Goal: Obtain resource: Obtain resource

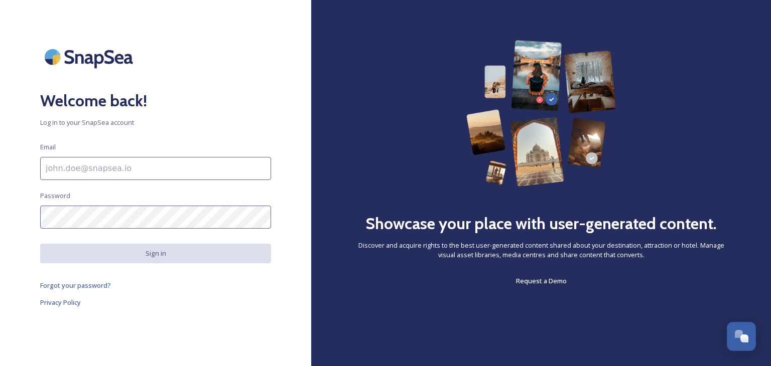
click at [104, 166] on input at bounding box center [155, 168] width 231 height 23
type input "[EMAIL_ADDRESS][DOMAIN_NAME]"
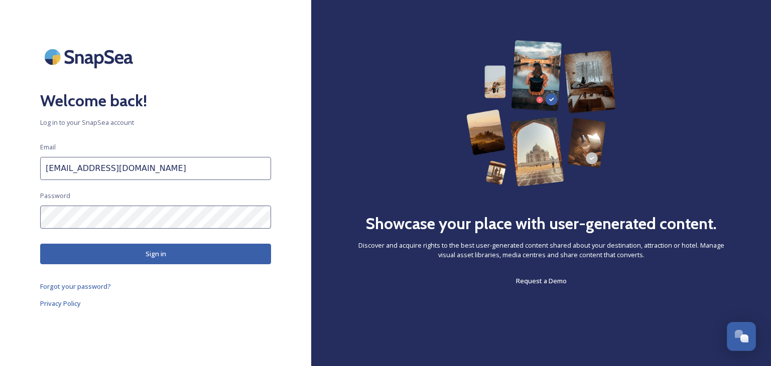
click at [146, 257] on button "Sign in" at bounding box center [155, 254] width 231 height 21
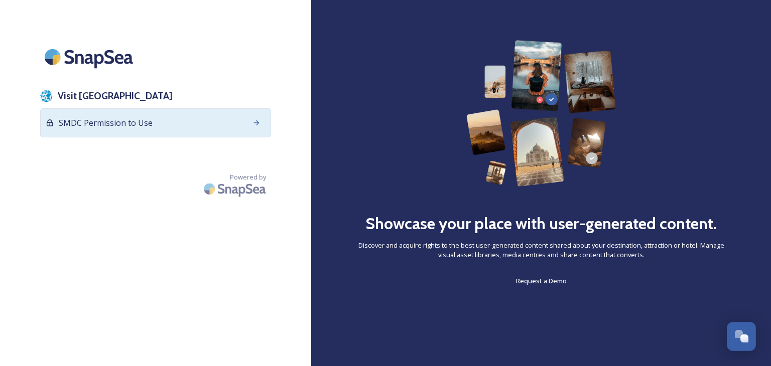
click at [159, 125] on div "SMDC Permission to Use" at bounding box center [155, 122] width 231 height 29
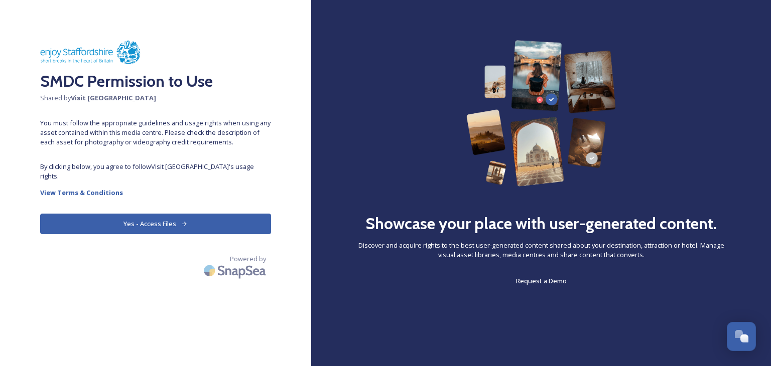
click at [150, 214] on button "Yes - Access Files" at bounding box center [155, 224] width 231 height 21
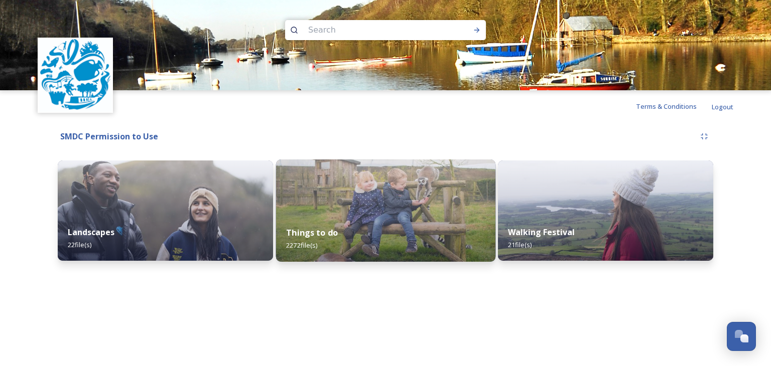
click at [354, 213] on img at bounding box center [384, 211] width 219 height 102
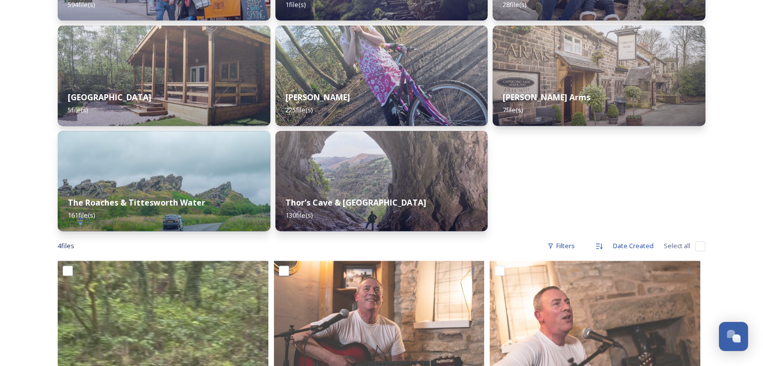
scroll to position [452, 0]
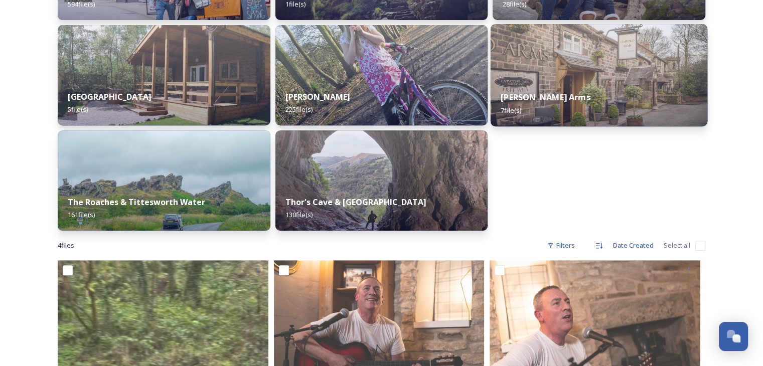
click at [581, 96] on div "[PERSON_NAME] Arms 7 file(s)" at bounding box center [599, 104] width 217 height 46
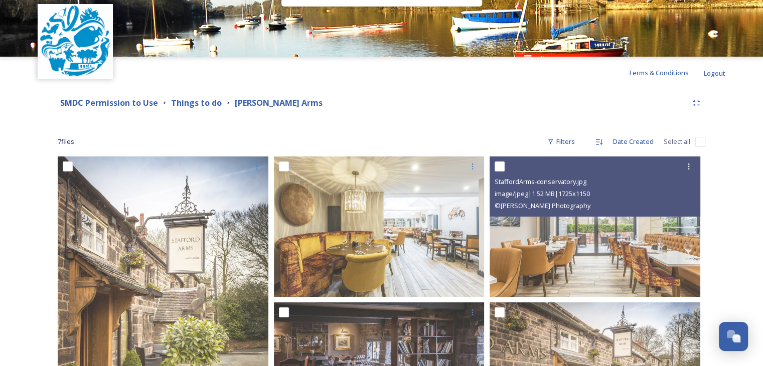
scroll to position [3, 0]
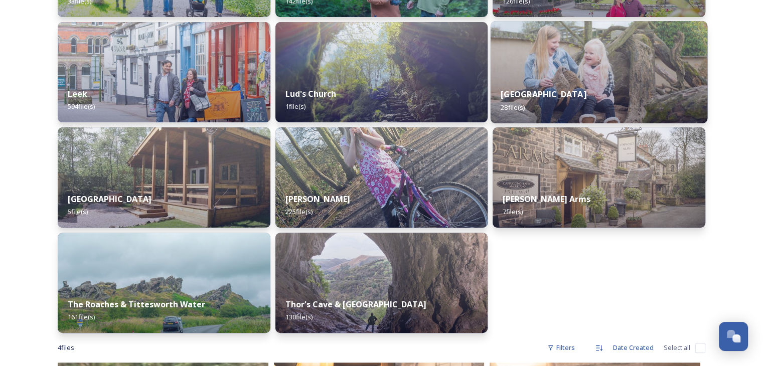
scroll to position [351, 0]
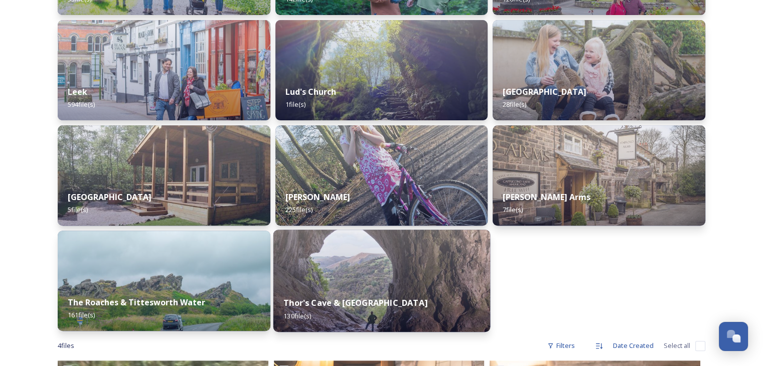
click at [409, 294] on div "Thor's Cave & Manifold Valley 130 file(s)" at bounding box center [381, 309] width 217 height 46
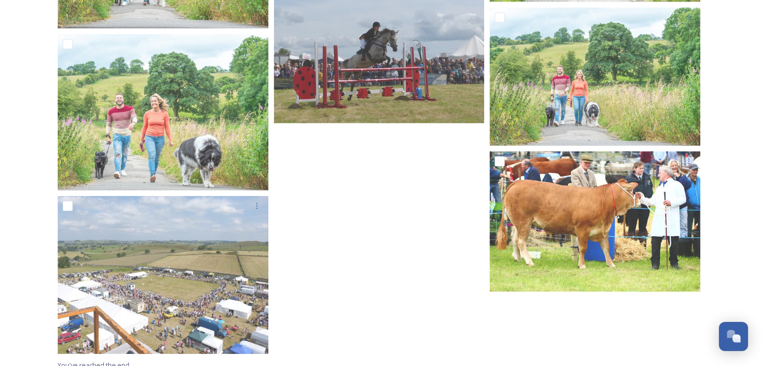
scroll to position [6851, 0]
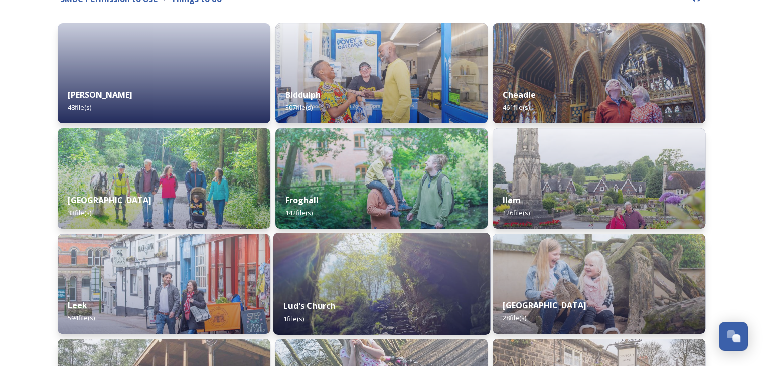
scroll to position [151, 0]
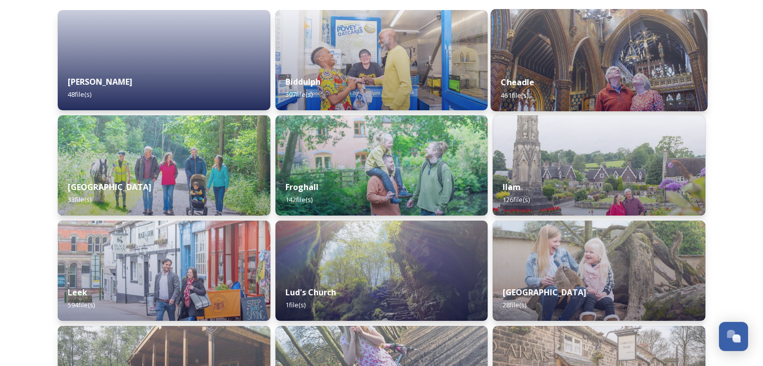
click at [532, 69] on div "Cheadle 461 file(s)" at bounding box center [599, 89] width 217 height 46
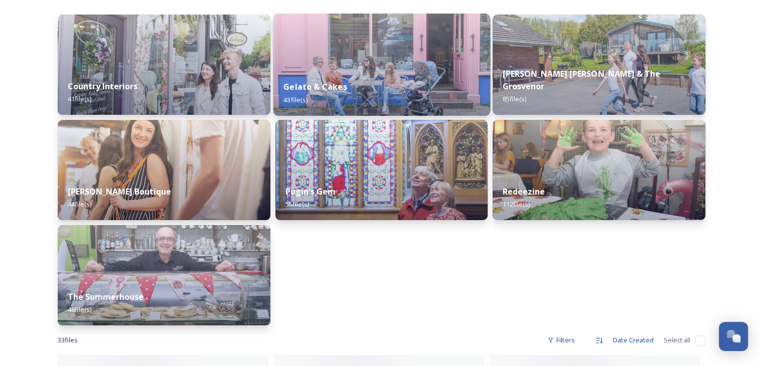
scroll to position [151, 0]
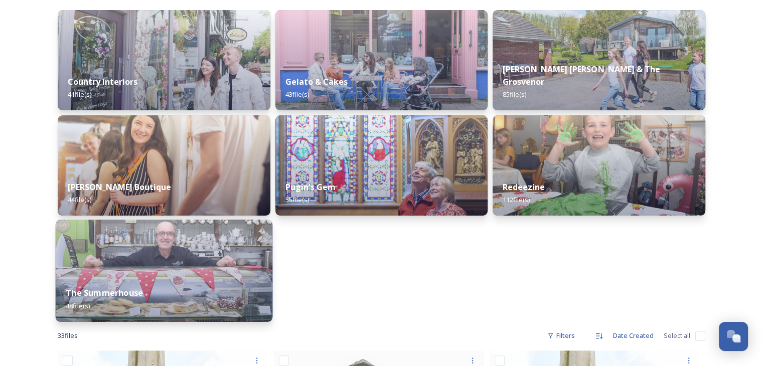
click at [194, 265] on img at bounding box center [164, 271] width 217 height 102
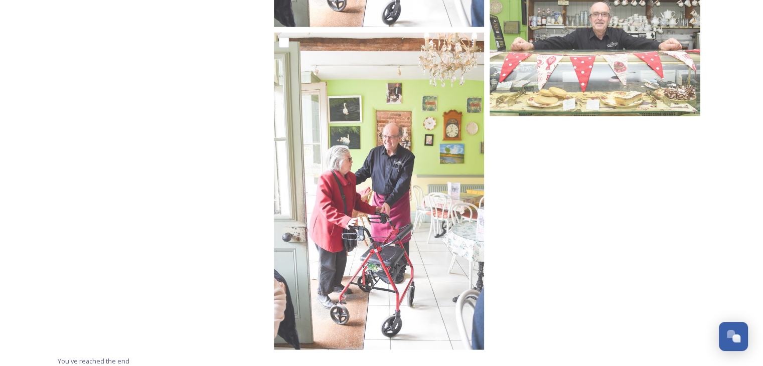
scroll to position [2729, 0]
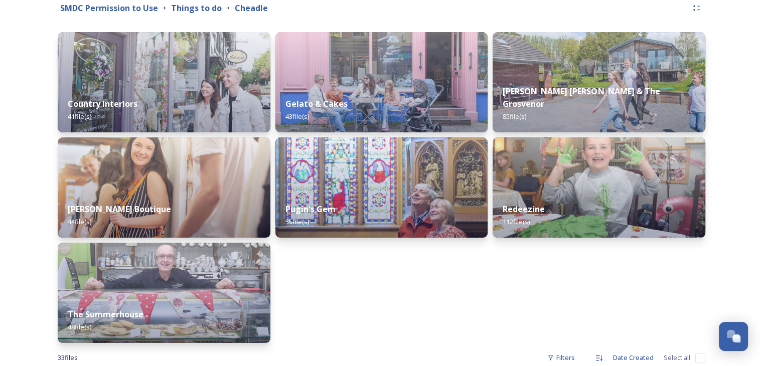
scroll to position [151, 0]
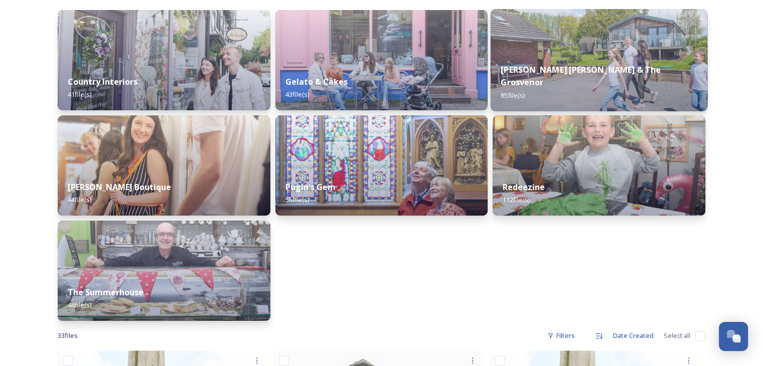
click at [602, 81] on strong "[PERSON_NAME] [PERSON_NAME] & The Grosvenor" at bounding box center [581, 76] width 160 height 24
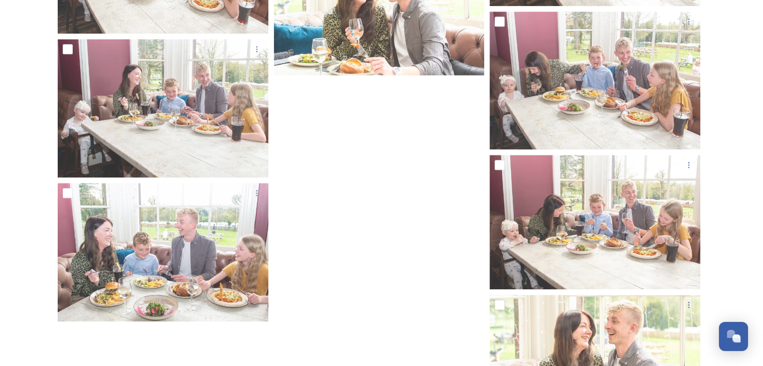
scroll to position [4916, 0]
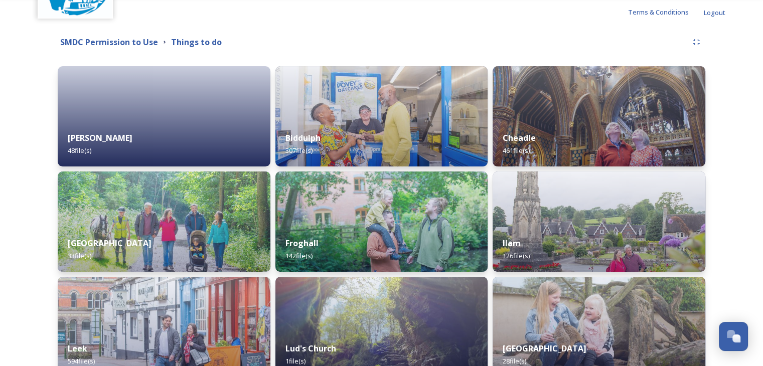
scroll to position [100, 0]
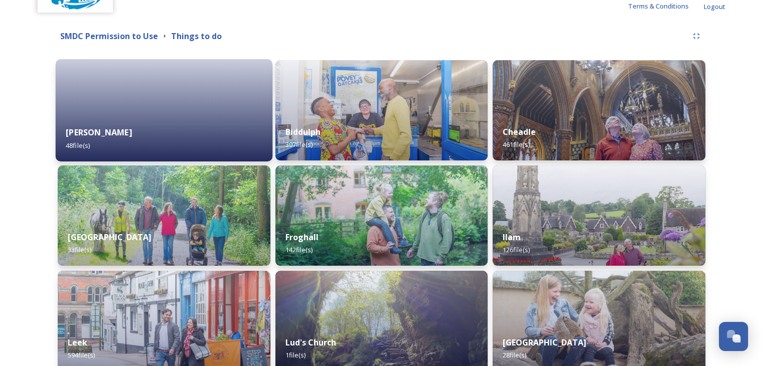
click at [138, 107] on div at bounding box center [164, 110] width 217 height 102
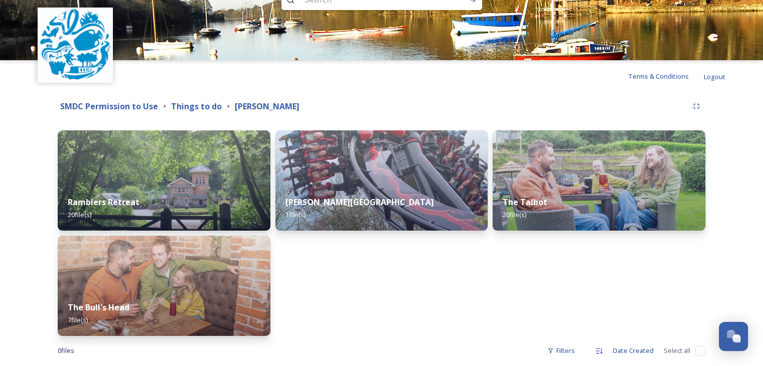
scroll to position [47, 0]
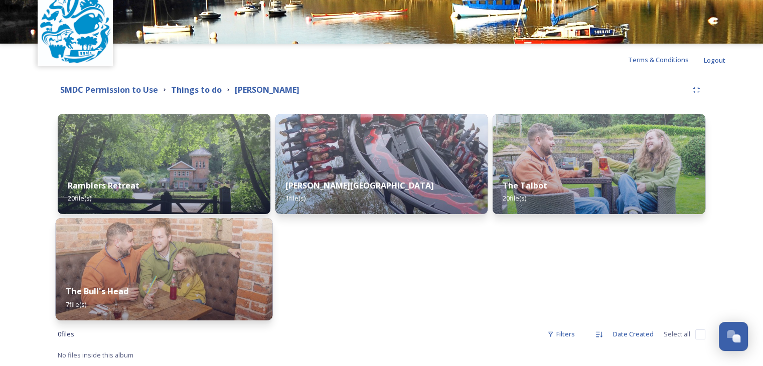
click at [164, 275] on div "The Bull's Head 7 file(s)" at bounding box center [164, 298] width 217 height 46
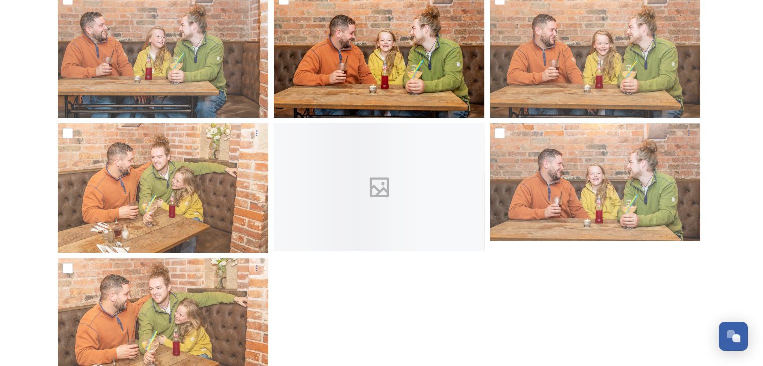
scroll to position [241, 0]
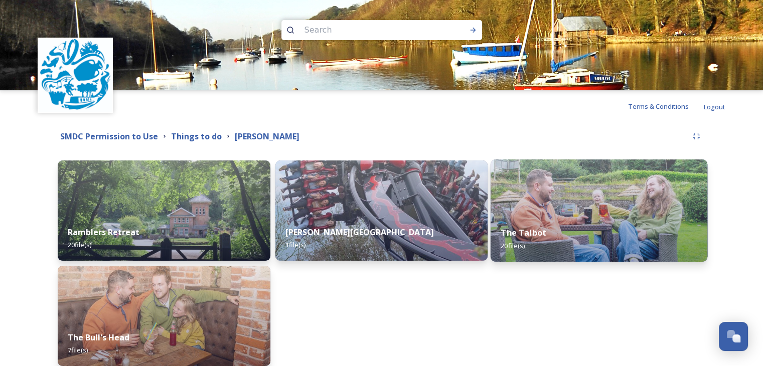
click at [565, 231] on div "The Talbot 20 file(s)" at bounding box center [599, 239] width 217 height 46
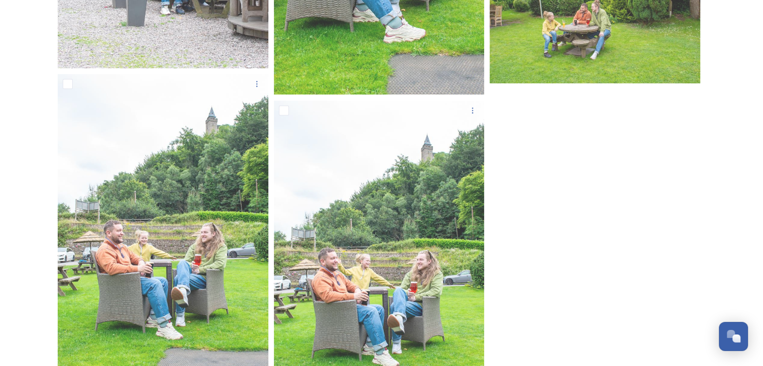
scroll to position [1980, 0]
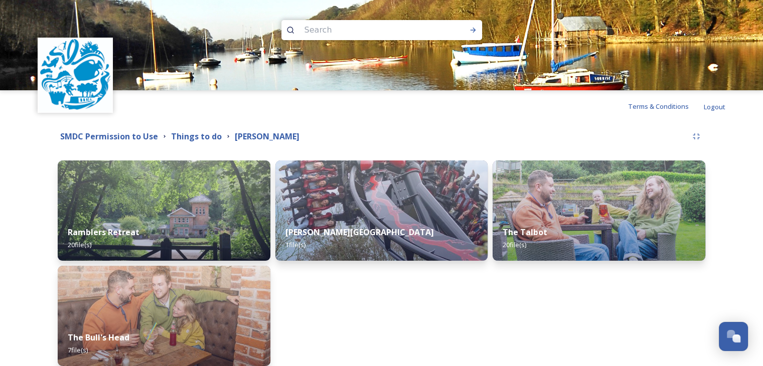
scroll to position [47, 0]
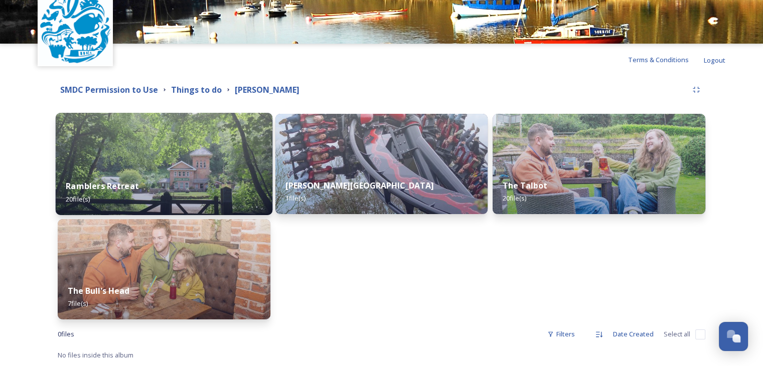
click at [114, 185] on strong "Ramblers Retreat" at bounding box center [102, 186] width 73 height 11
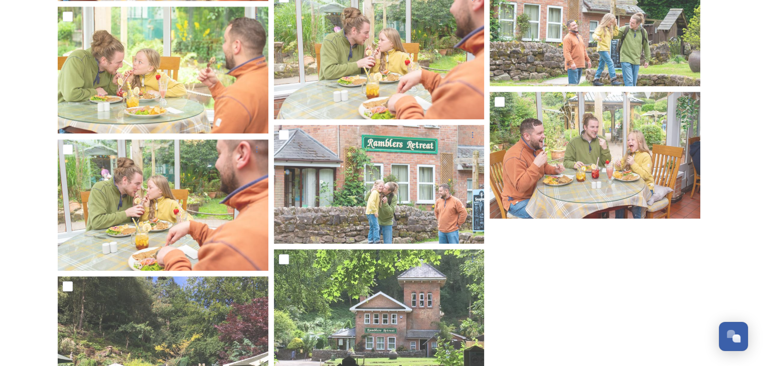
scroll to position [839, 0]
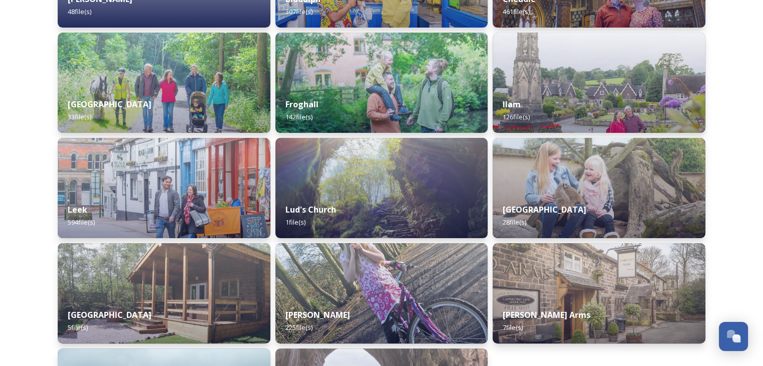
scroll to position [251, 0]
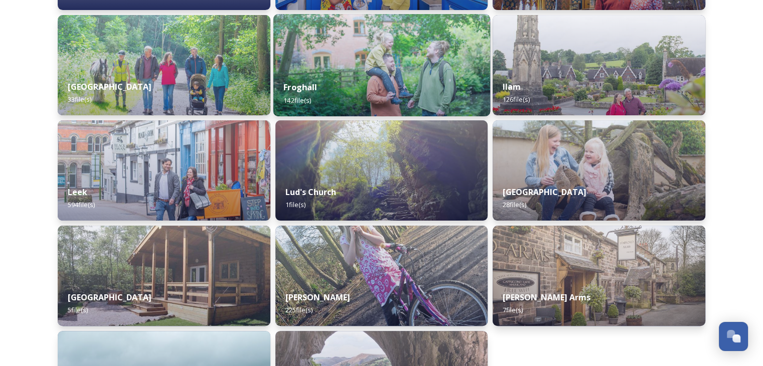
click at [296, 73] on div "Froghall 142 file(s)" at bounding box center [381, 94] width 217 height 46
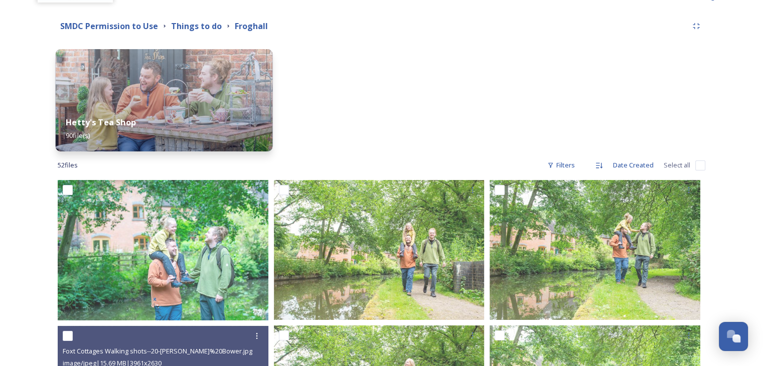
scroll to position [50, 0]
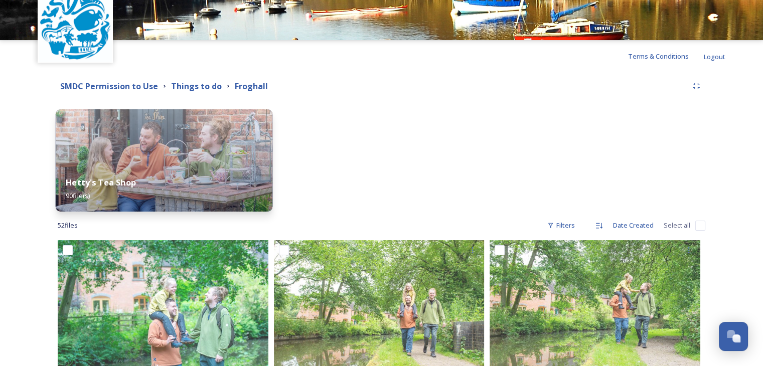
click at [157, 165] on img at bounding box center [164, 160] width 217 height 102
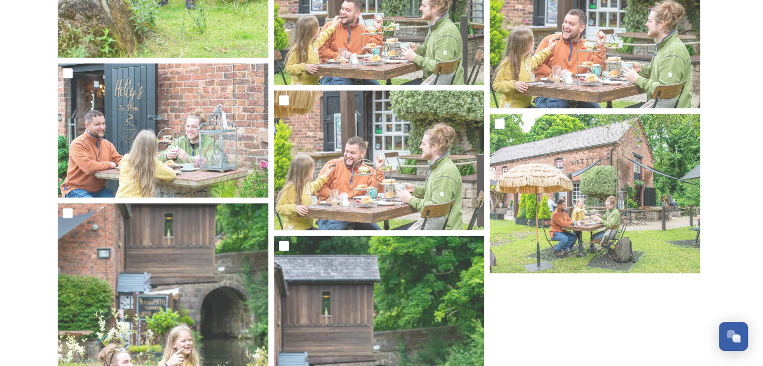
scroll to position [5019, 0]
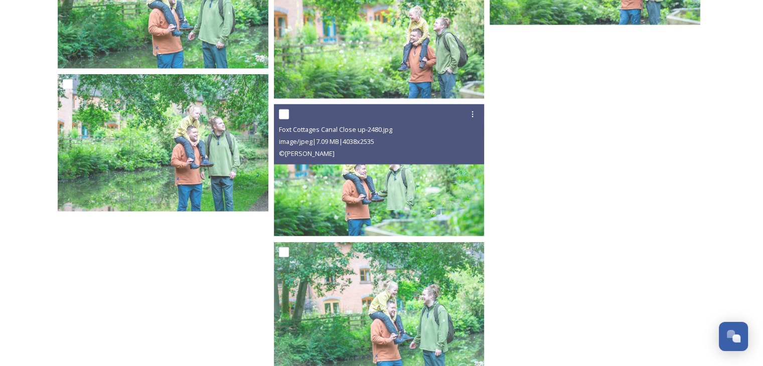
scroll to position [2724, 0]
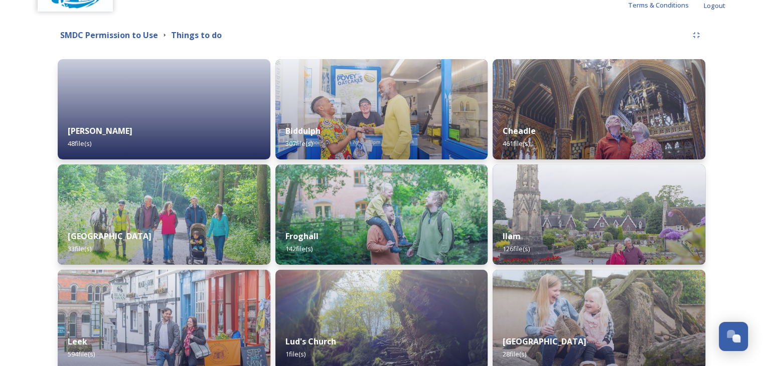
scroll to position [151, 0]
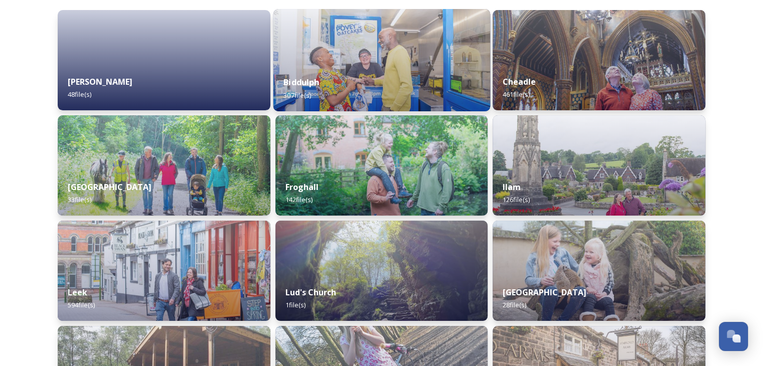
click at [318, 81] on strong "Biddulph" at bounding box center [301, 82] width 36 height 11
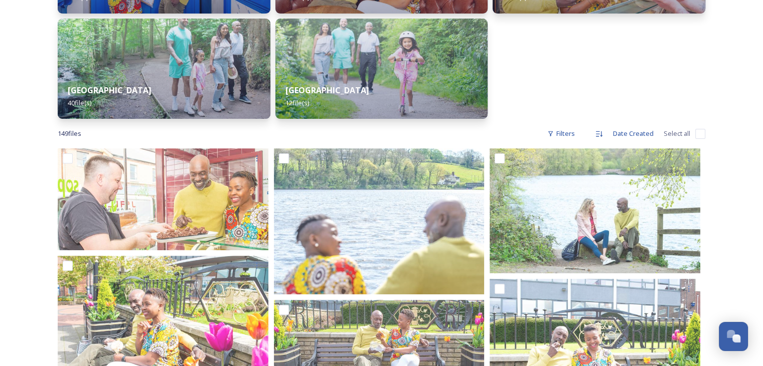
scroll to position [201, 0]
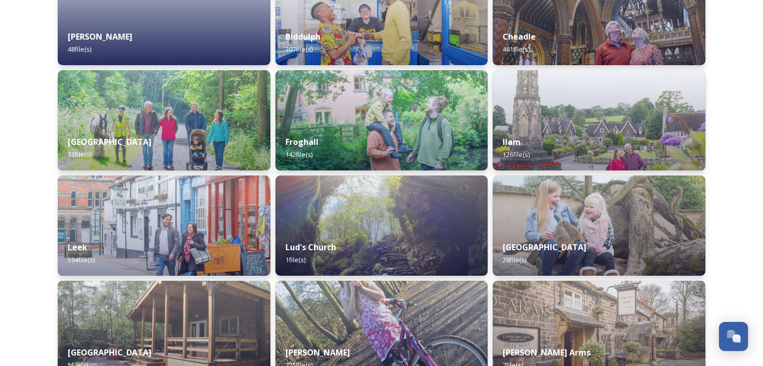
scroll to position [201, 0]
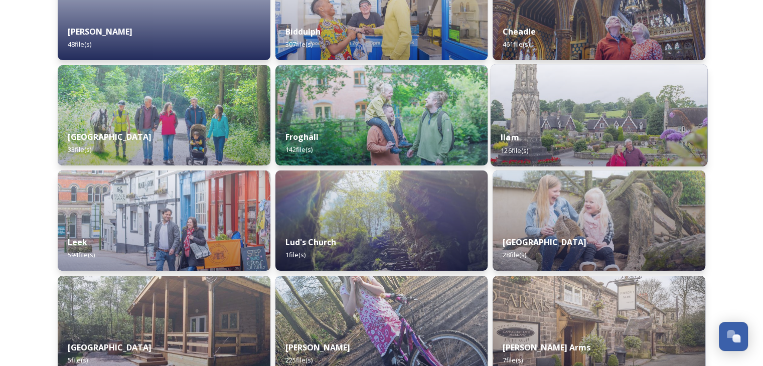
click at [568, 103] on img at bounding box center [599, 115] width 217 height 102
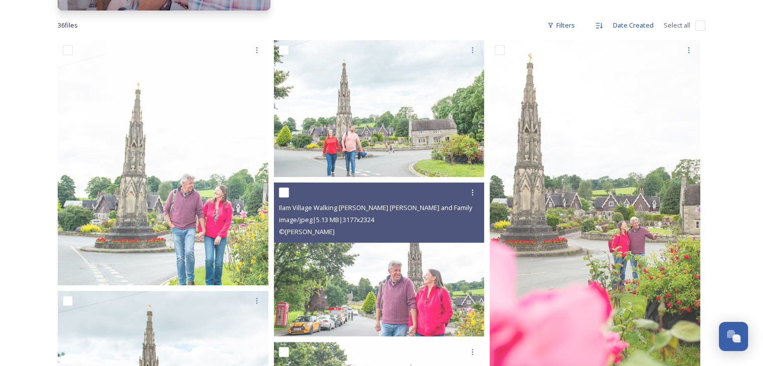
scroll to position [251, 0]
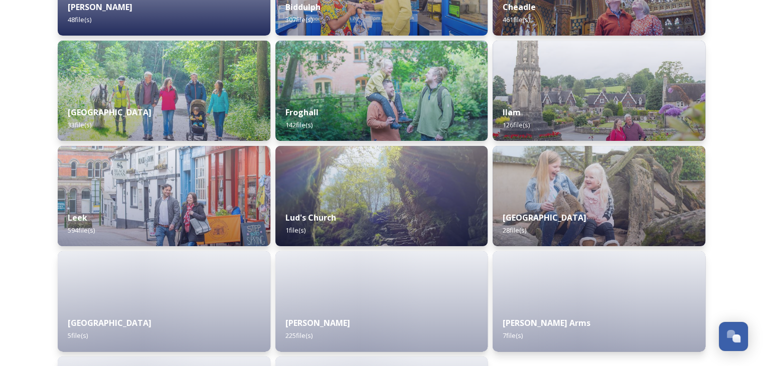
scroll to position [251, 0]
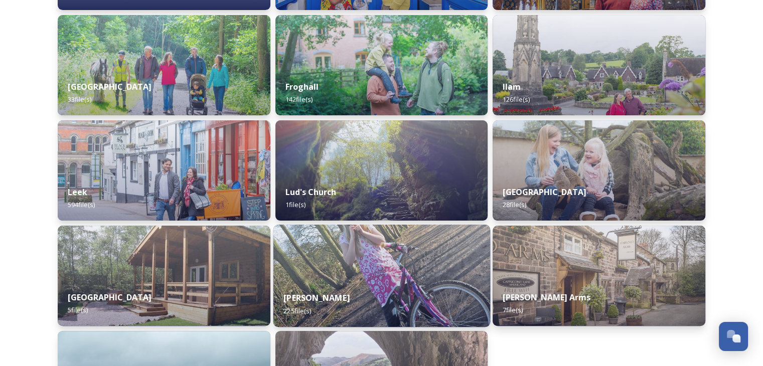
click at [340, 296] on div "[PERSON_NAME] 225 file(s)" at bounding box center [381, 304] width 217 height 46
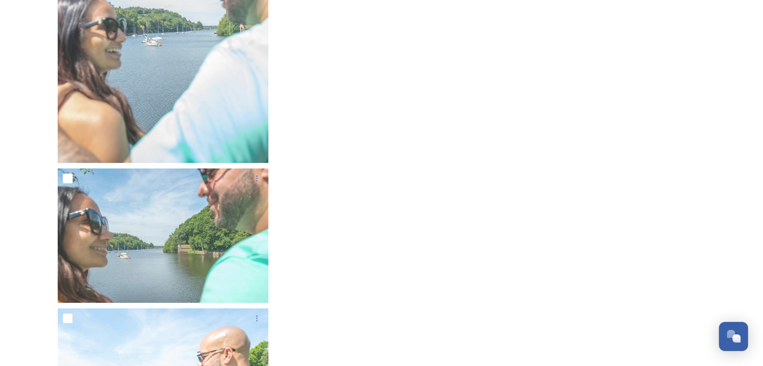
scroll to position [11561, 0]
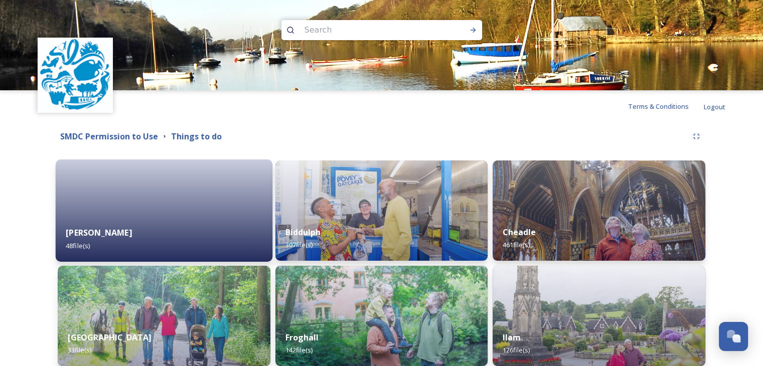
click at [195, 201] on div at bounding box center [164, 211] width 217 height 102
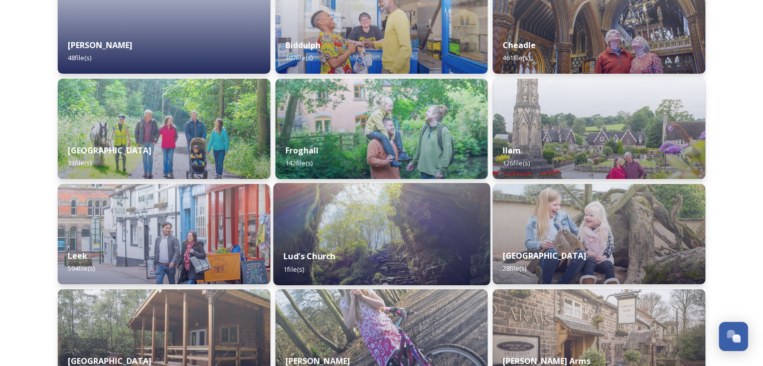
scroll to position [201, 0]
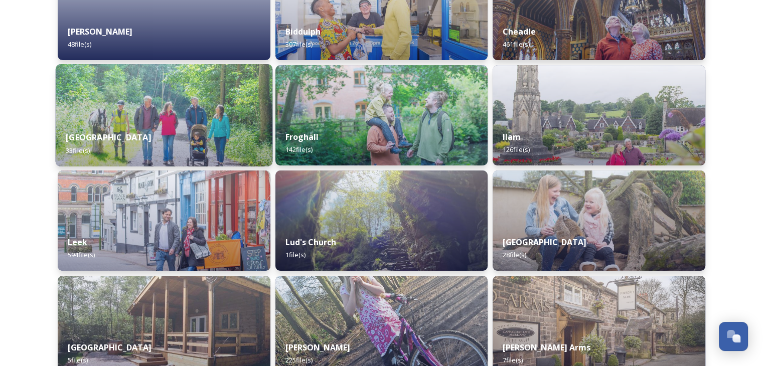
click at [204, 132] on div "[STREET_ADDRESS] file(s)" at bounding box center [164, 144] width 217 height 46
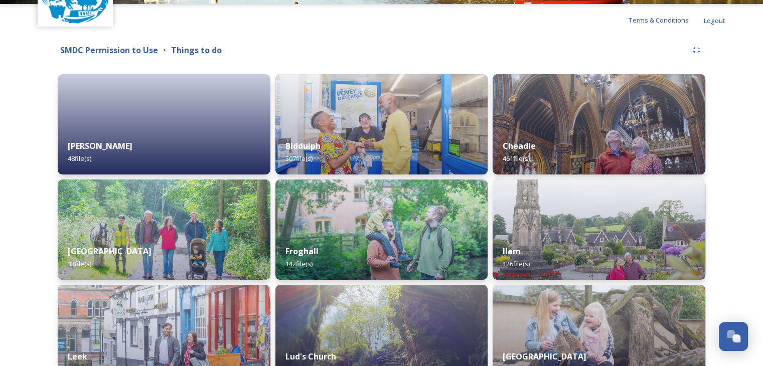
scroll to position [151, 0]
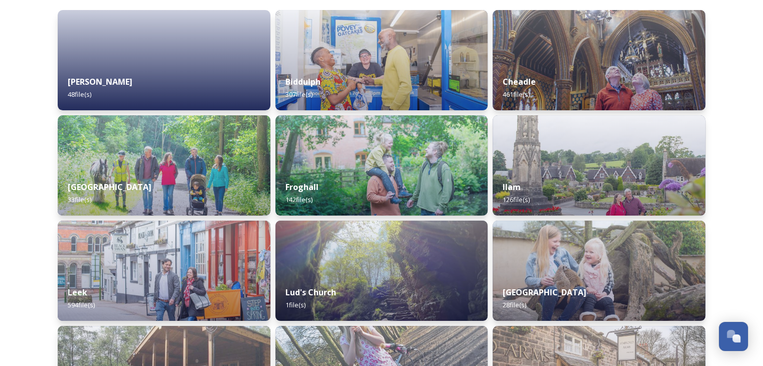
click at [151, 267] on img at bounding box center [164, 271] width 213 height 100
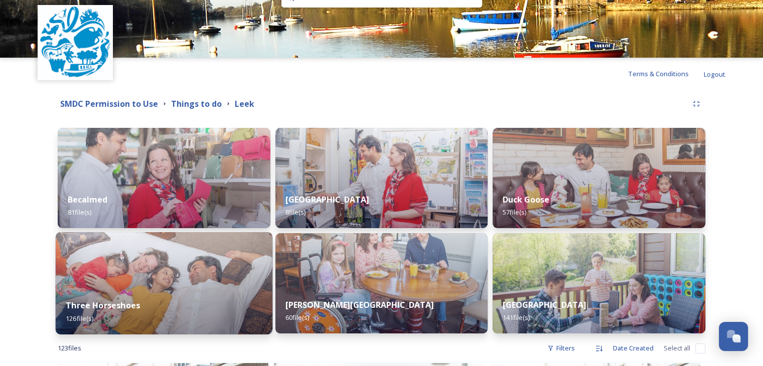
scroll to position [100, 0]
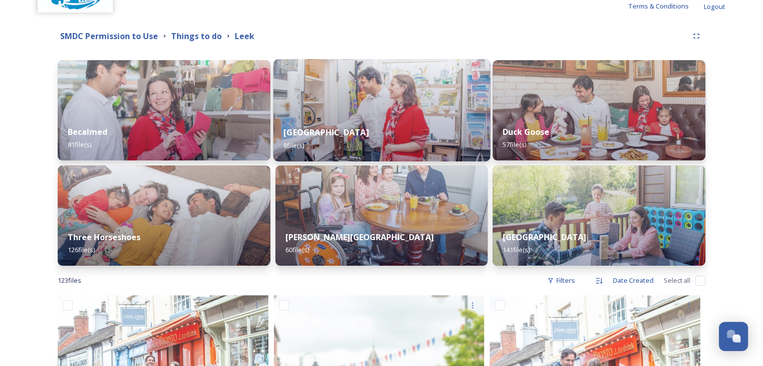
click at [339, 114] on img at bounding box center [381, 110] width 217 height 102
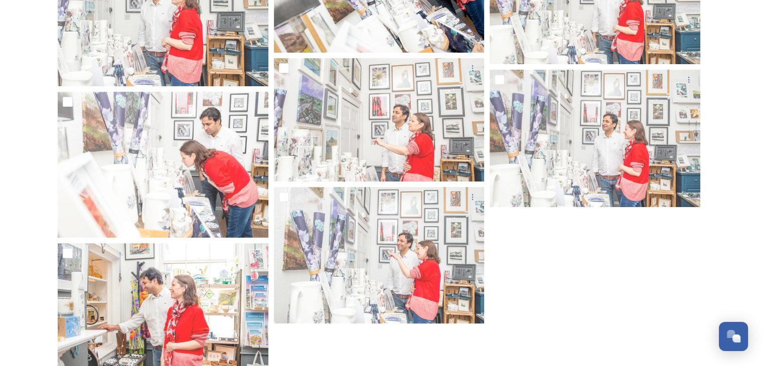
scroll to position [292, 0]
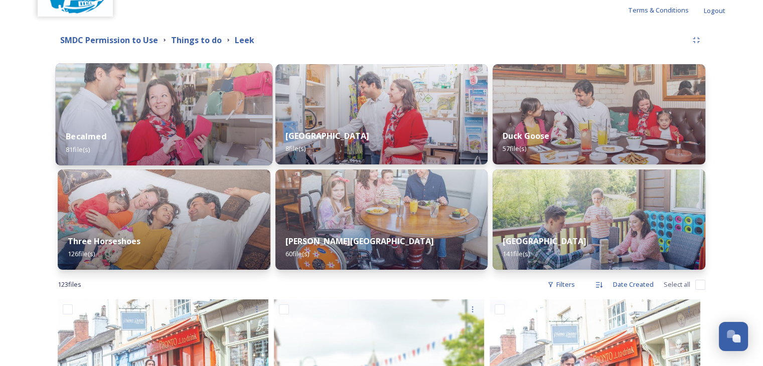
scroll to position [110, 0]
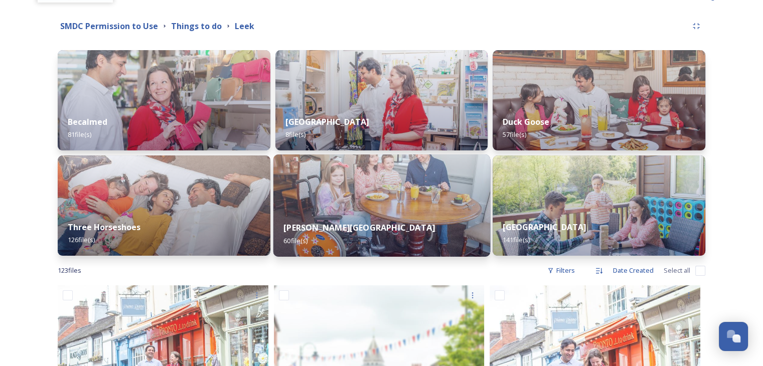
click at [325, 213] on div "[PERSON_NAME] Hotel 60 file(s)" at bounding box center [381, 234] width 217 height 46
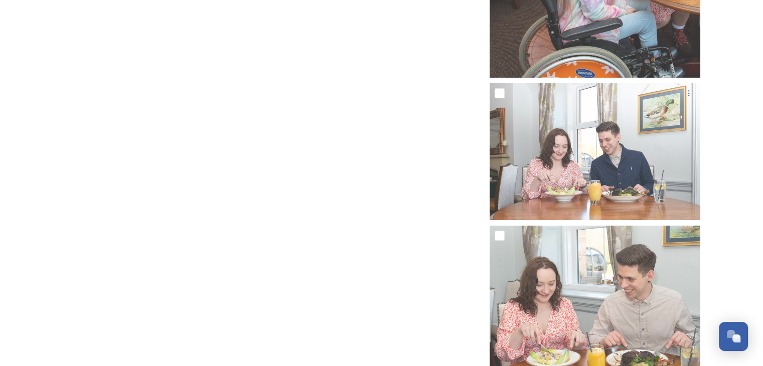
scroll to position [3612, 0]
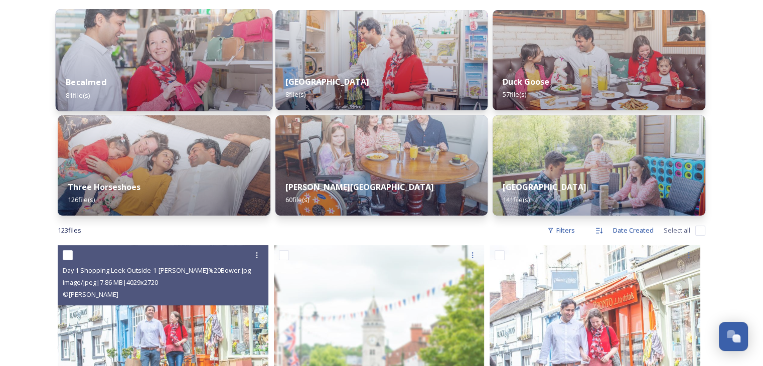
scroll to position [100, 0]
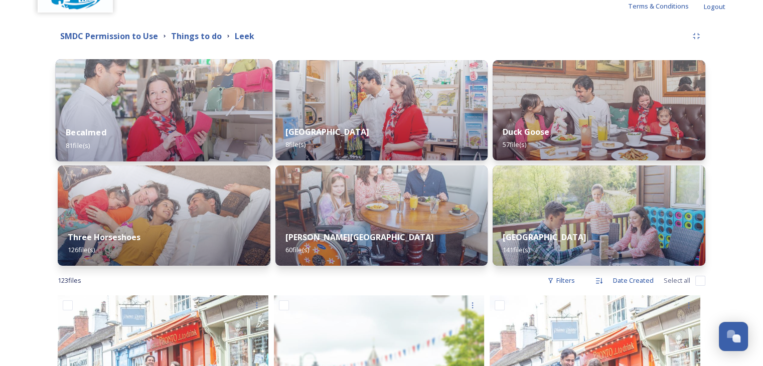
click at [191, 227] on div "Three Horseshoes 126 file(s)" at bounding box center [164, 243] width 213 height 45
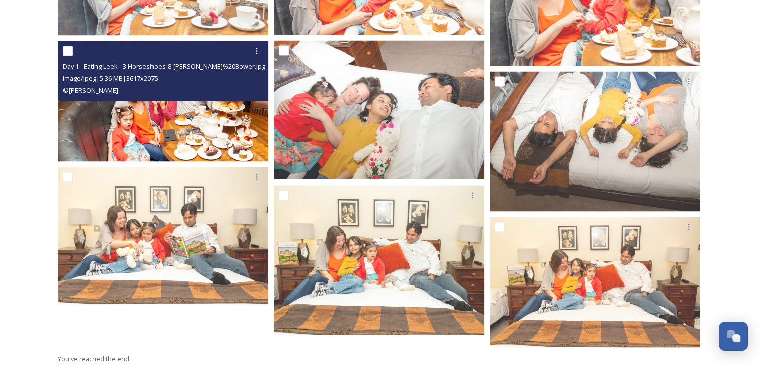
scroll to position [5723, 0]
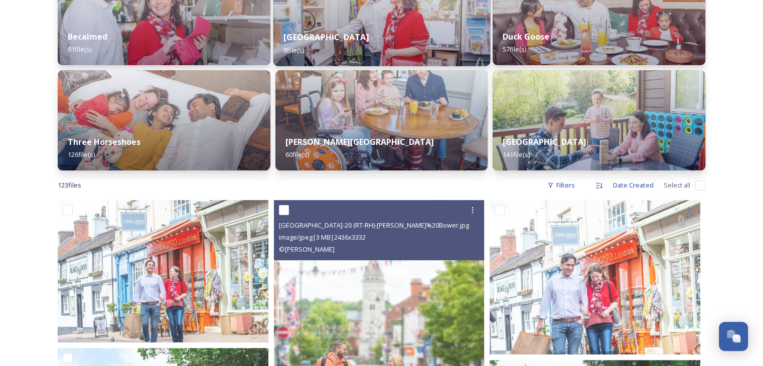
scroll to position [201, 0]
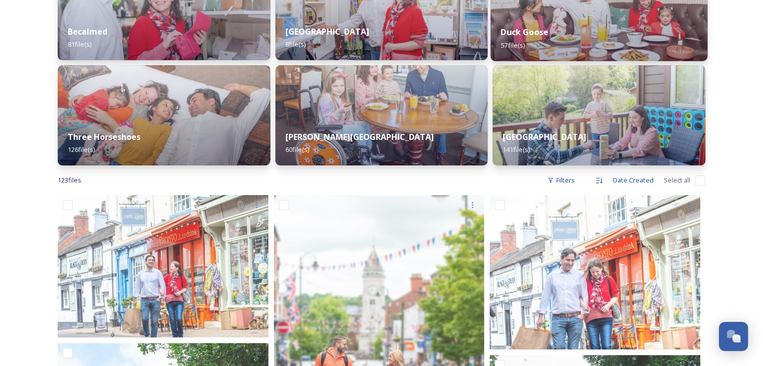
click at [556, 22] on div "Duck Goose 57 file(s)" at bounding box center [599, 39] width 217 height 46
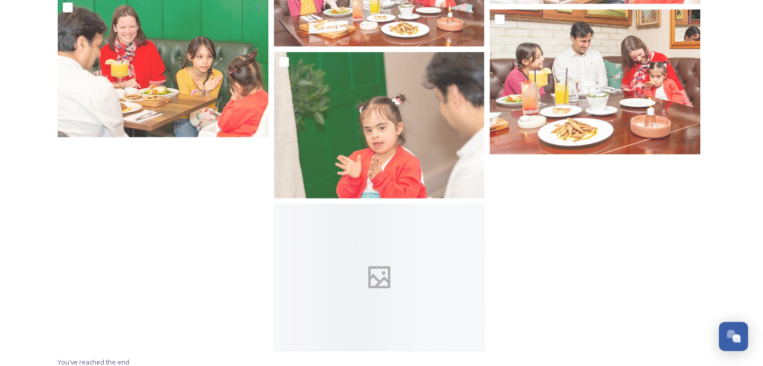
scroll to position [2694, 0]
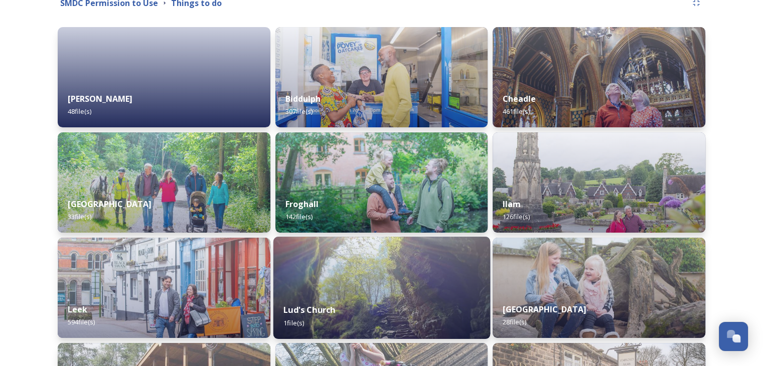
scroll to position [151, 0]
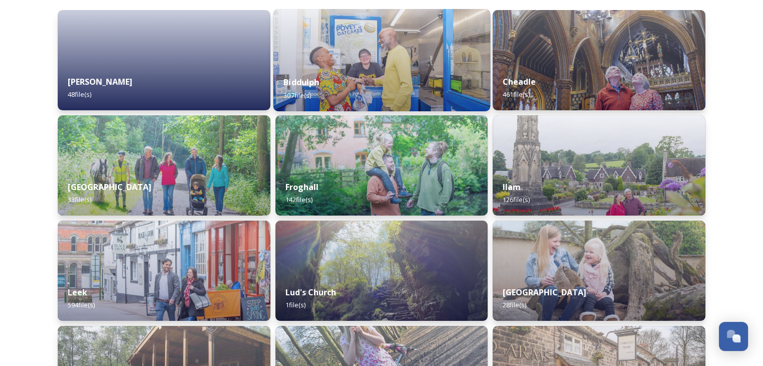
click at [407, 70] on div "Biddulph 307 file(s)" at bounding box center [381, 89] width 217 height 46
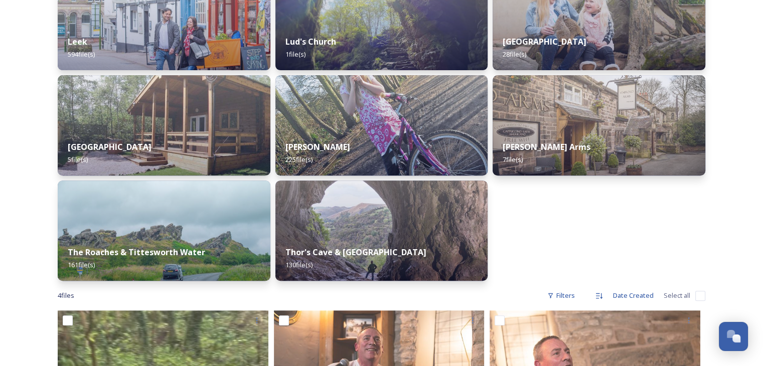
scroll to position [452, 0]
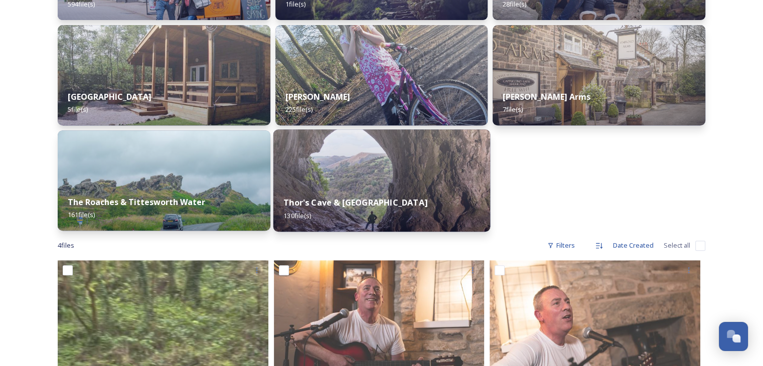
click at [391, 207] on strong "Thor's Cave & [GEOGRAPHIC_DATA]" at bounding box center [355, 202] width 144 height 11
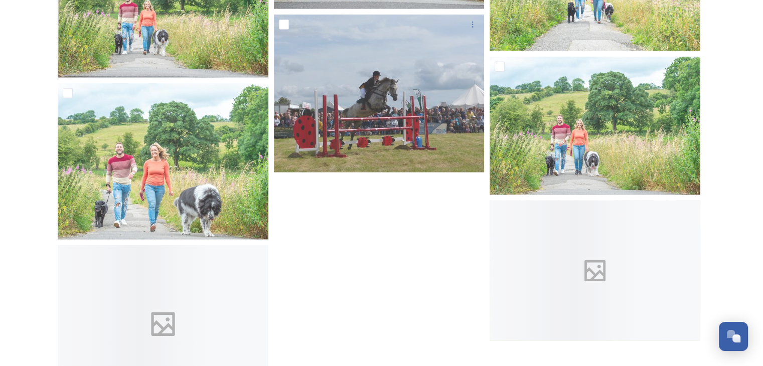
scroll to position [6851, 0]
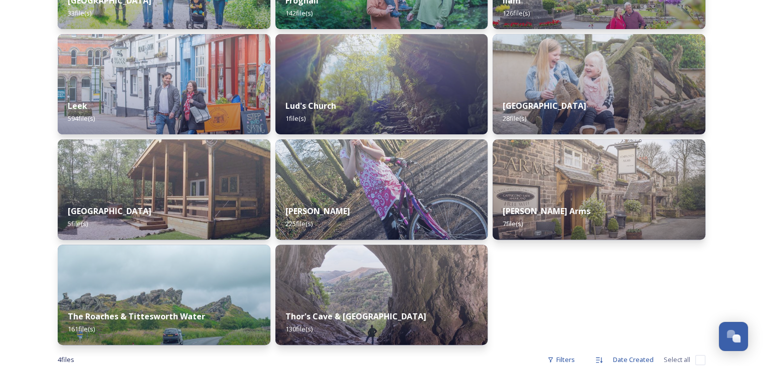
scroll to position [401, 0]
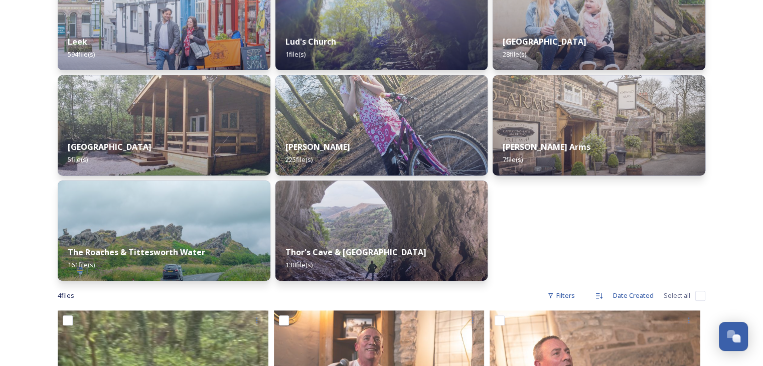
click at [182, 247] on strong "The Roaches & Tittesworth Water" at bounding box center [136, 252] width 137 height 11
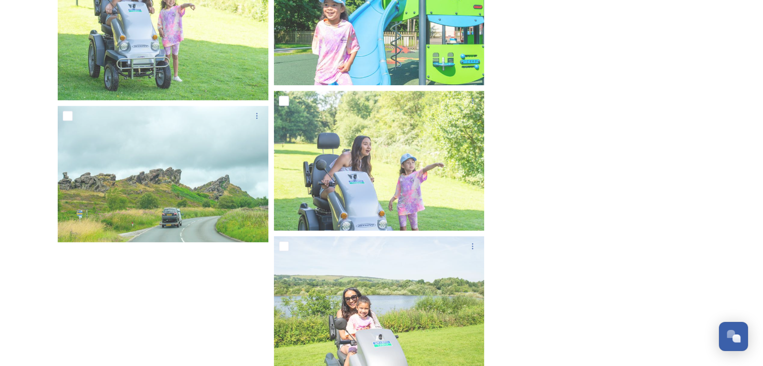
scroll to position [8202, 0]
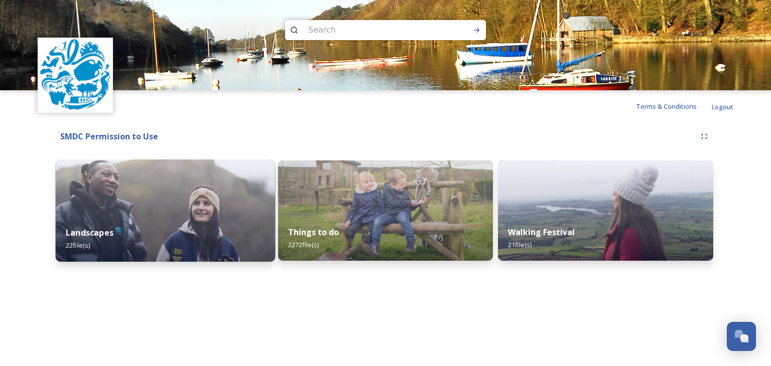
click at [147, 217] on div "Landscapes 22 file(s)" at bounding box center [165, 239] width 219 height 46
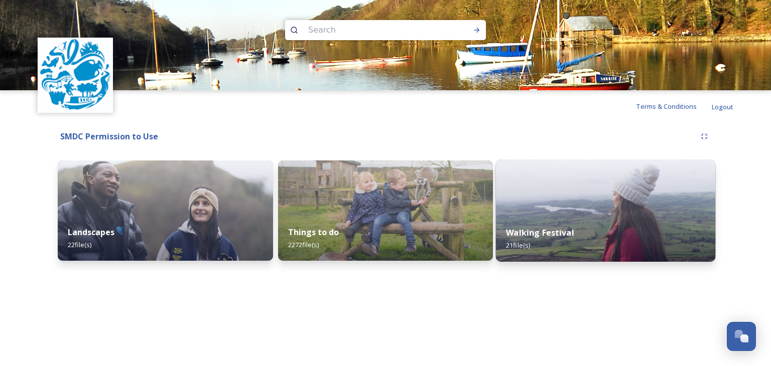
click at [614, 229] on div "Walking Festival 21 file(s)" at bounding box center [605, 239] width 219 height 46
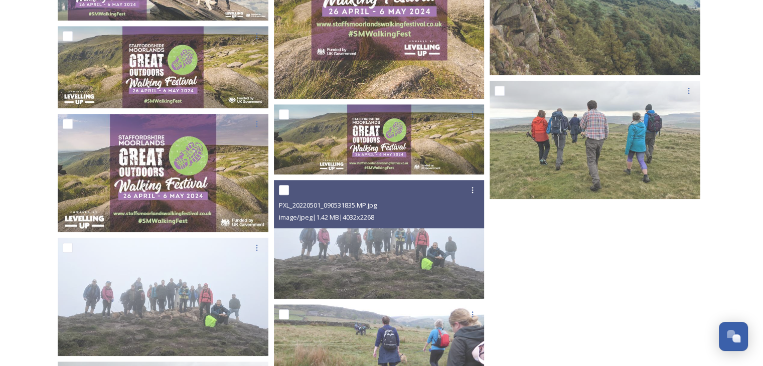
scroll to position [1010, 0]
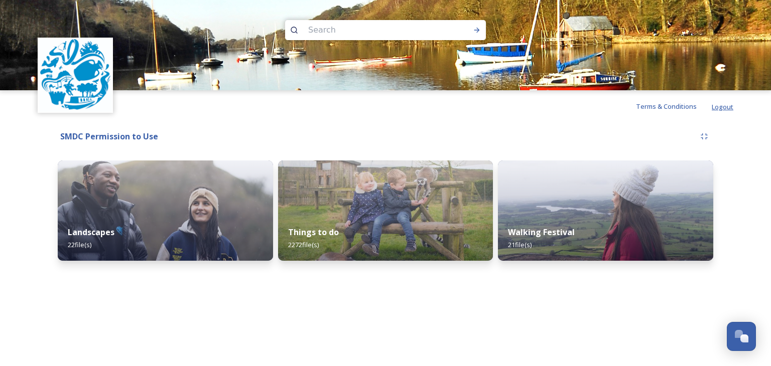
click at [724, 105] on span "Logout" at bounding box center [722, 106] width 22 height 9
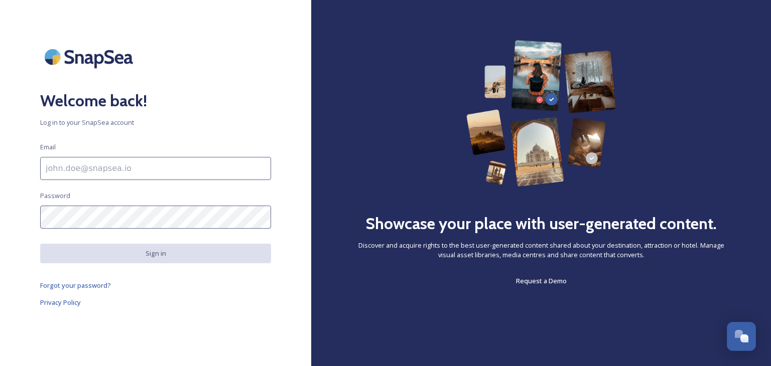
click at [76, 166] on input at bounding box center [155, 168] width 231 height 23
type input "[EMAIL_ADDRESS][DOMAIN_NAME]"
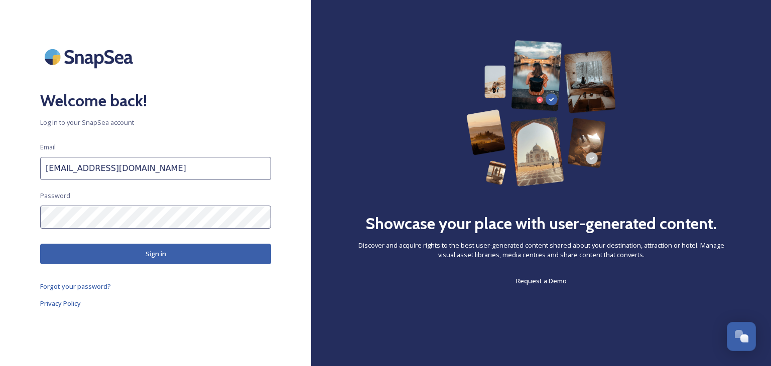
click at [136, 250] on button "Sign in" at bounding box center [155, 254] width 231 height 21
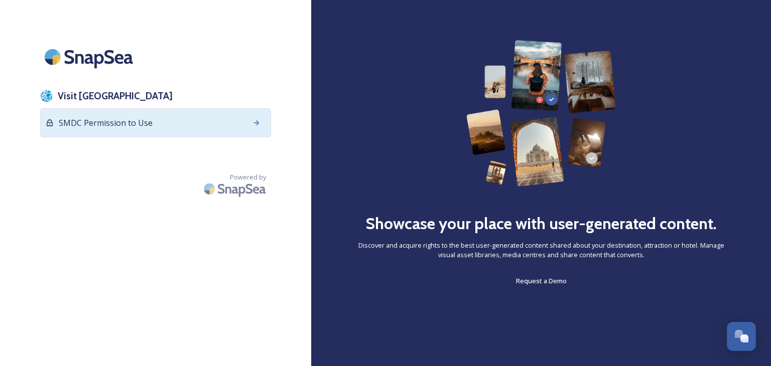
click at [141, 118] on span "SMDC Permission to Use" at bounding box center [106, 123] width 94 height 12
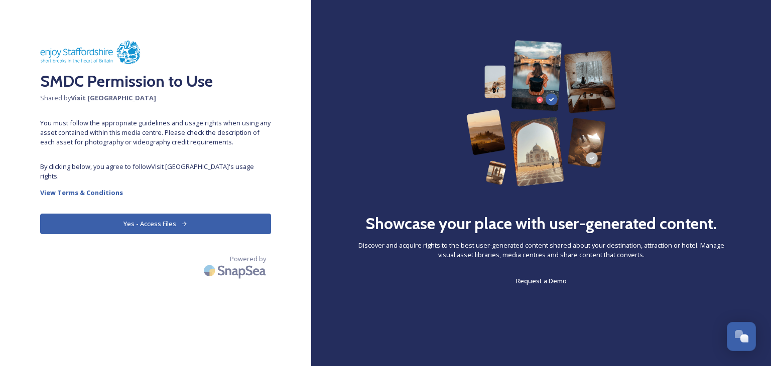
click at [166, 218] on button "Yes - Access Files" at bounding box center [155, 224] width 231 height 21
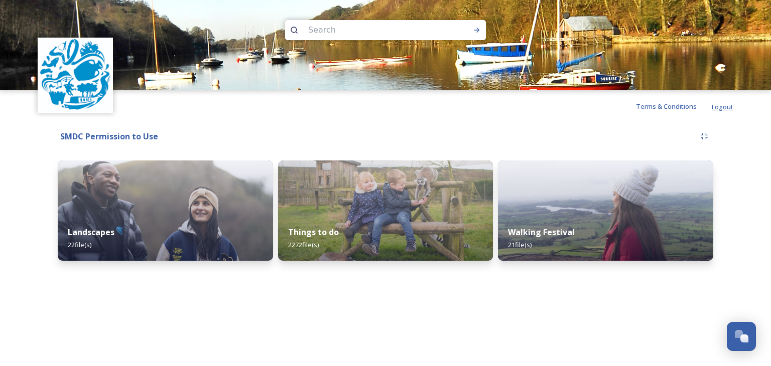
click at [728, 105] on span "Logout" at bounding box center [722, 106] width 22 height 9
